Goal: Use online tool/utility: Utilize a website feature to perform a specific function

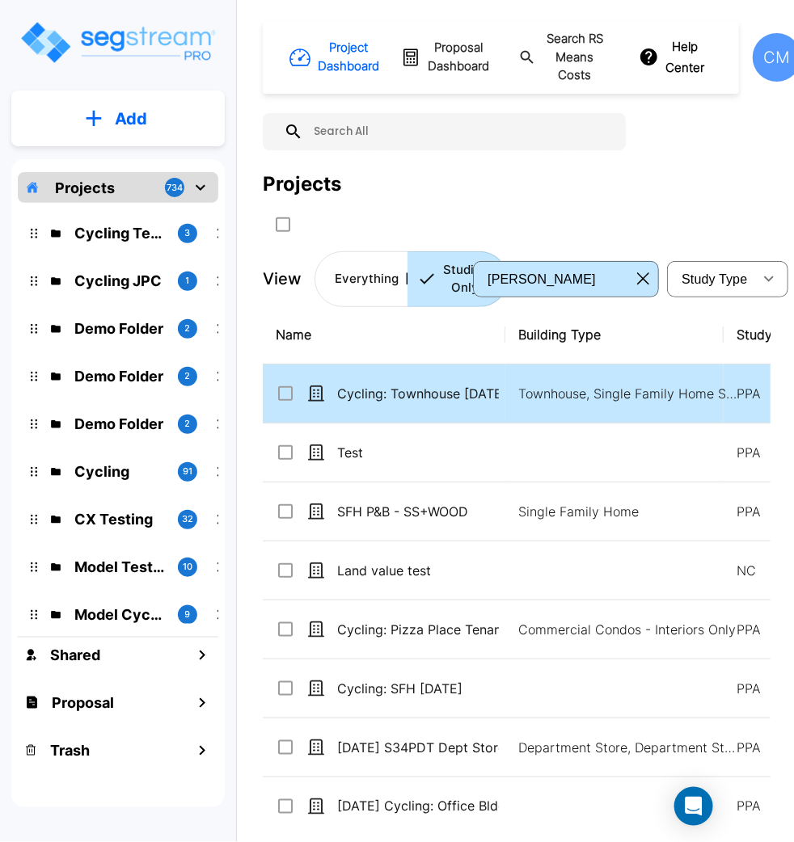
click at [476, 381] on td "Cycling: Townhouse [DATE]_template" at bounding box center [384, 394] width 243 height 59
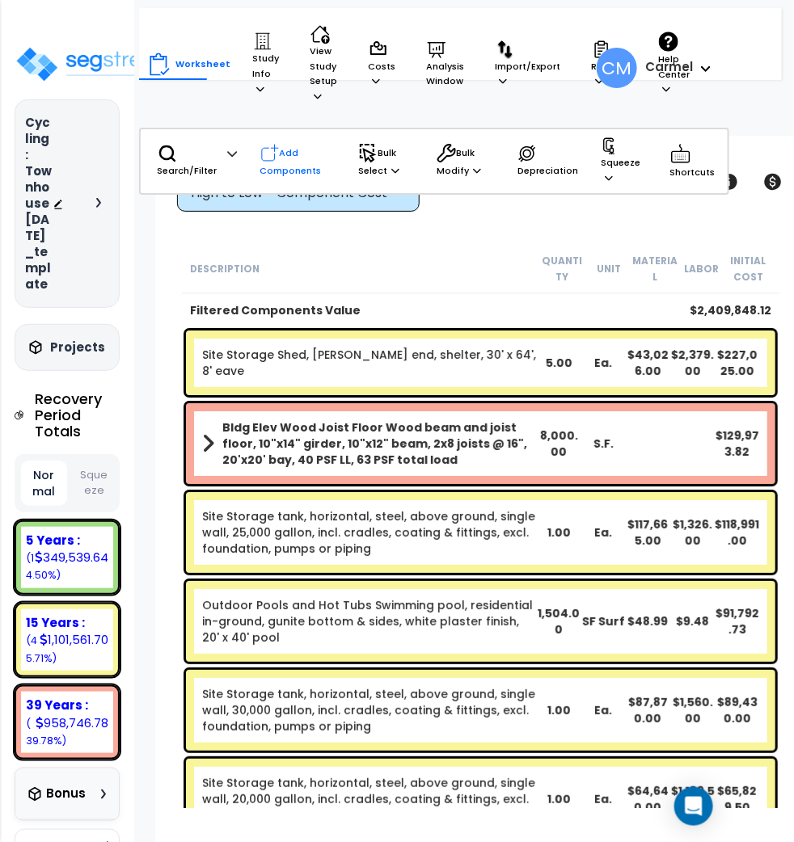
click at [300, 163] on p "Add Components" at bounding box center [298, 161] width 76 height 35
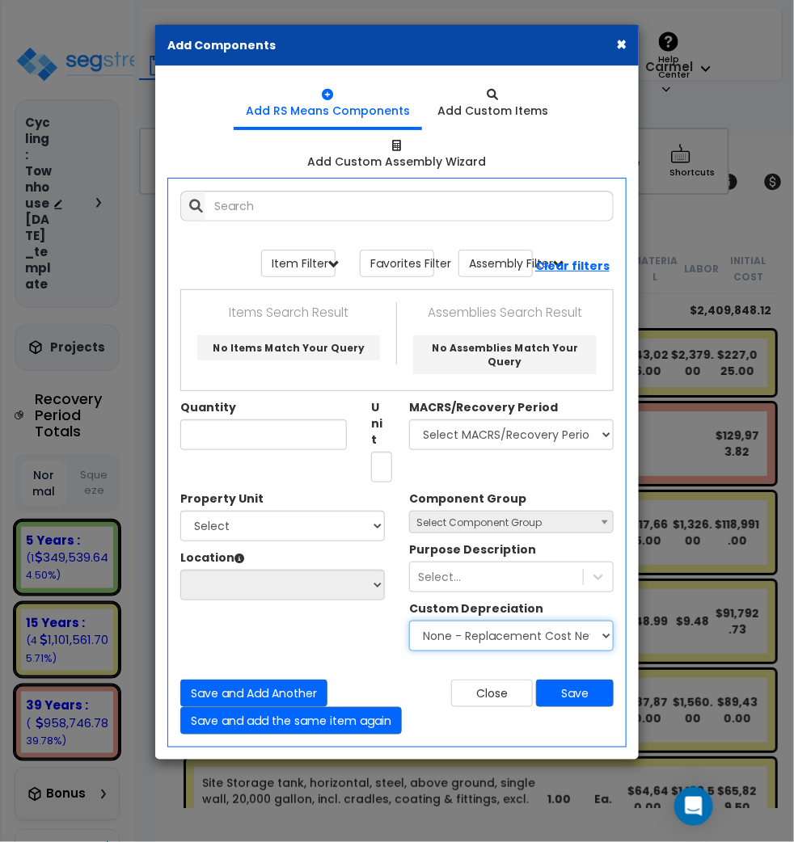
click at [484, 631] on select "None - Replacement Cost New Excellent - 90% Good - 75% Fair - 50% Bad - 25% Rep…" at bounding box center [511, 636] width 205 height 31
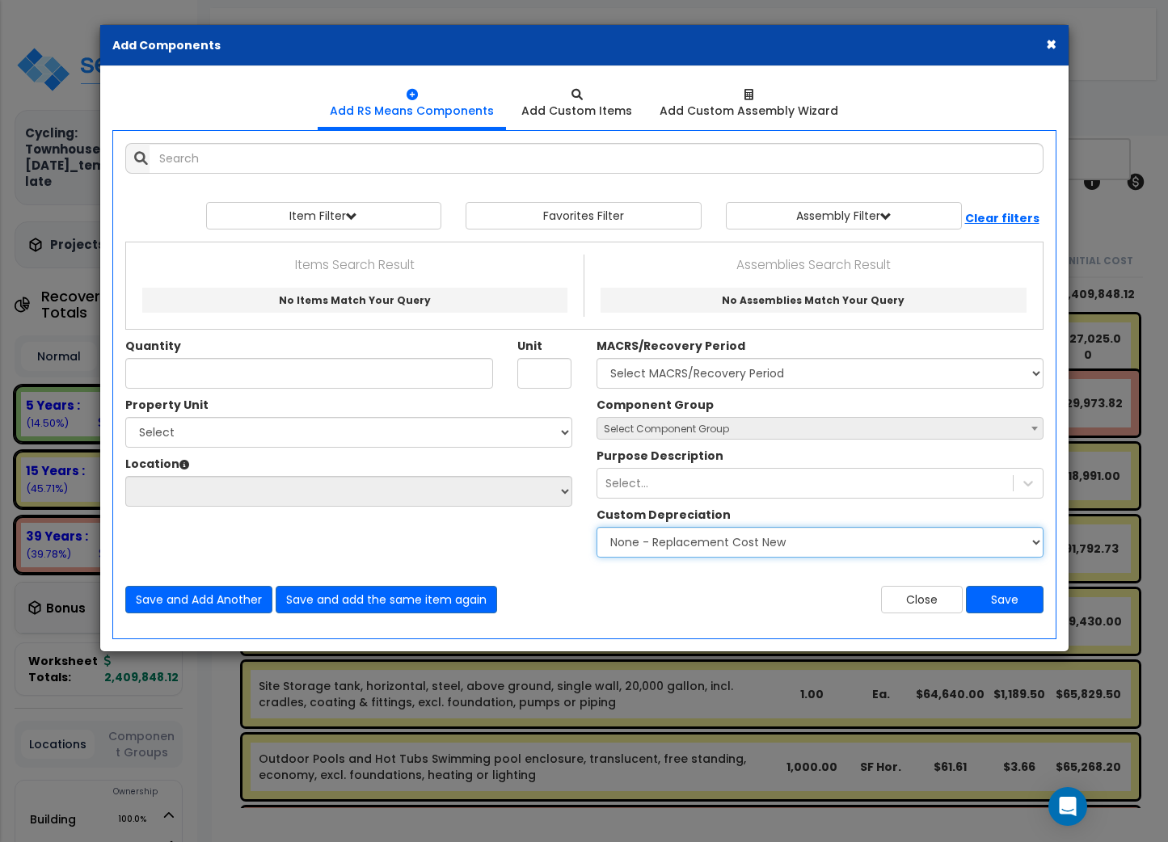
click at [793, 540] on select "None - Replacement Cost New Excellent - 90% Good - 75% Fair - 50% Bad - 25% Rep…" at bounding box center [820, 542] width 447 height 31
